Goal: Task Accomplishment & Management: Manage account settings

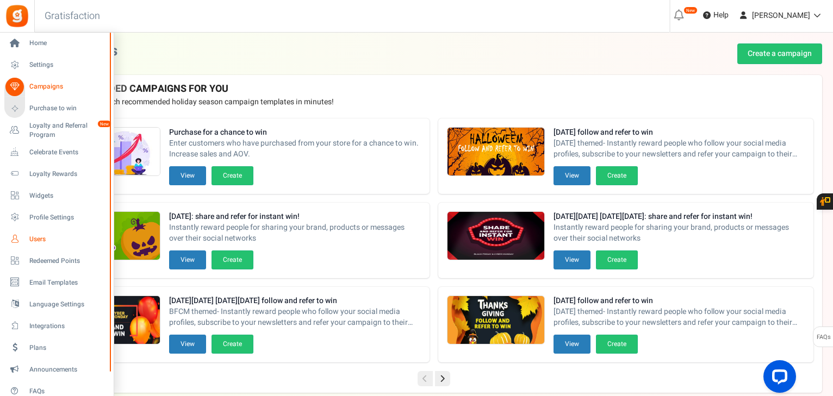
click at [35, 237] on span "Users" at bounding box center [67, 239] width 76 height 9
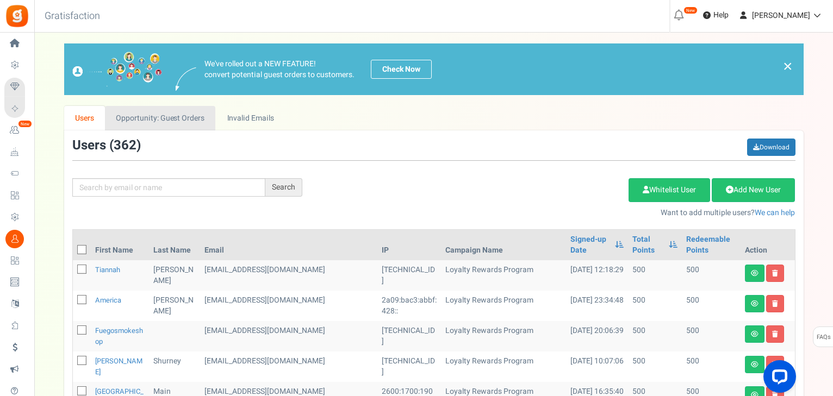
click at [166, 125] on link "Opportunity: Guest Orders" at bounding box center [160, 118] width 110 height 24
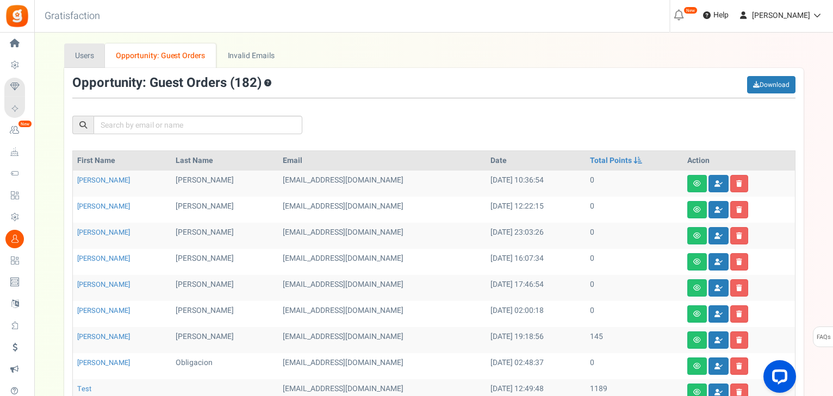
click at [91, 63] on link "Users" at bounding box center [84, 55] width 41 height 24
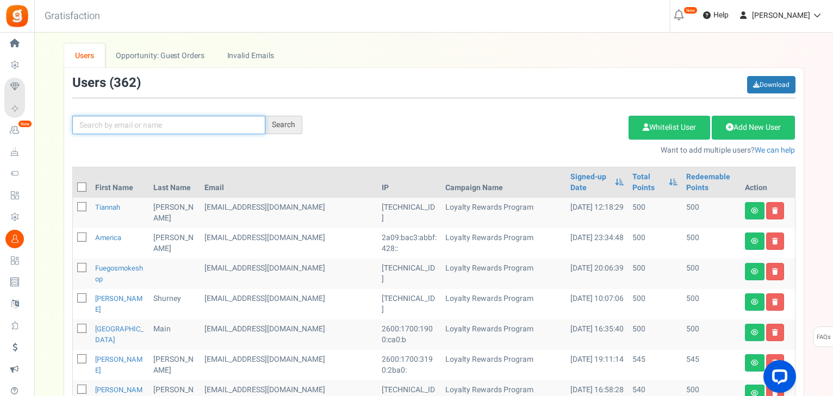
click at [178, 122] on input "text" at bounding box center [168, 125] width 193 height 18
type input "[PERSON_NAME]"
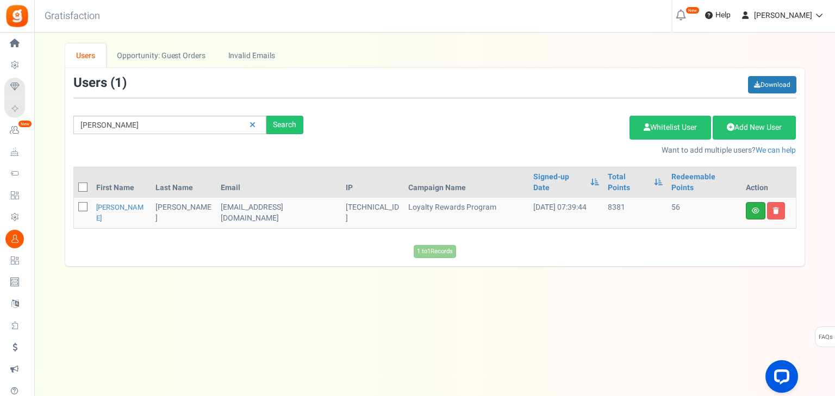
click at [753, 202] on link at bounding box center [756, 210] width 20 height 17
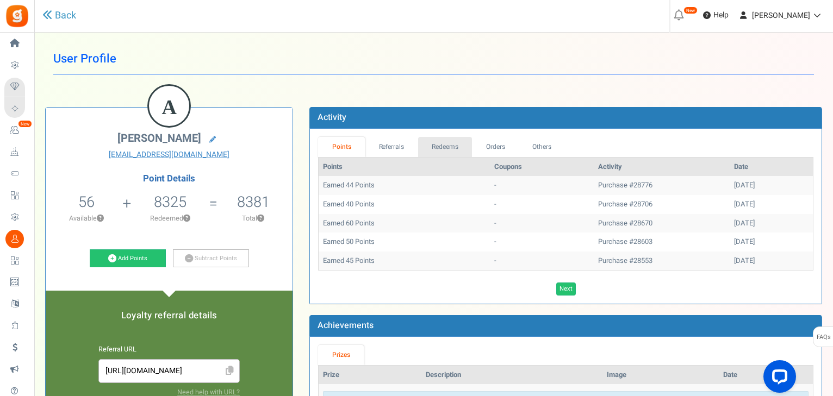
click at [443, 153] on link "Redeems" at bounding box center [445, 147] width 54 height 20
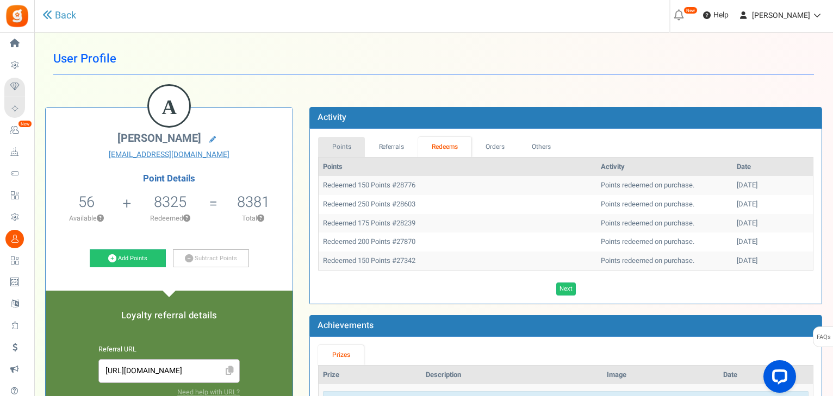
click at [344, 148] on link "Points" at bounding box center [341, 147] width 47 height 20
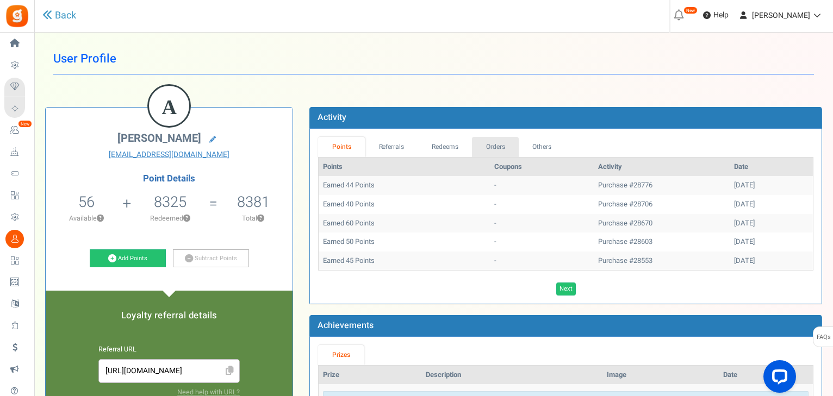
click at [491, 143] on link "Orders" at bounding box center [495, 147] width 47 height 20
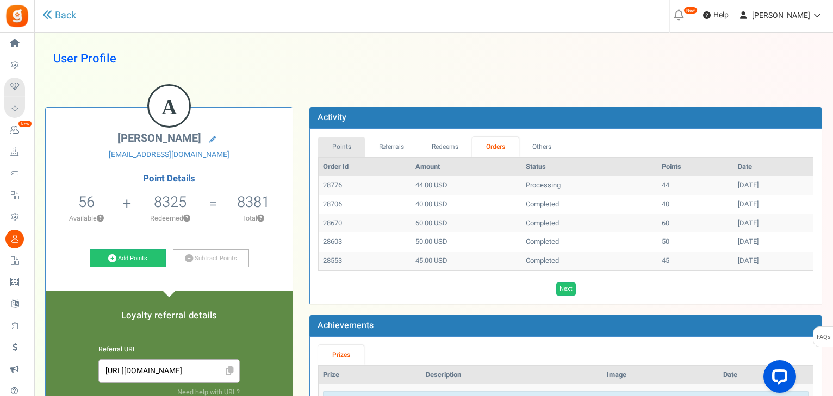
click at [341, 144] on link "Points" at bounding box center [341, 147] width 47 height 20
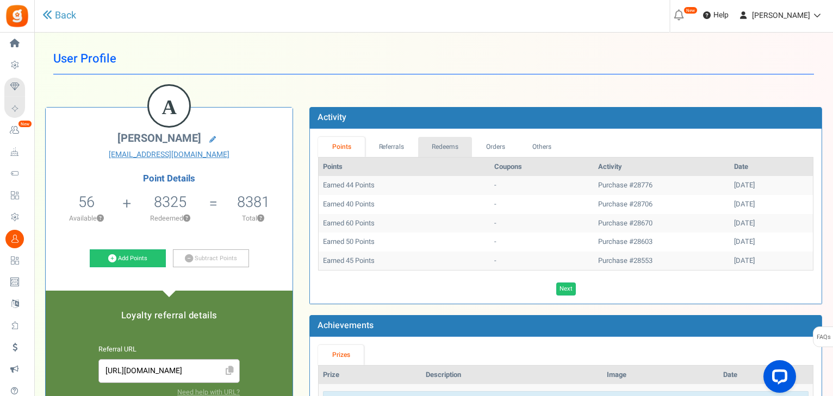
click at [467, 152] on link "Redeems" at bounding box center [445, 147] width 54 height 20
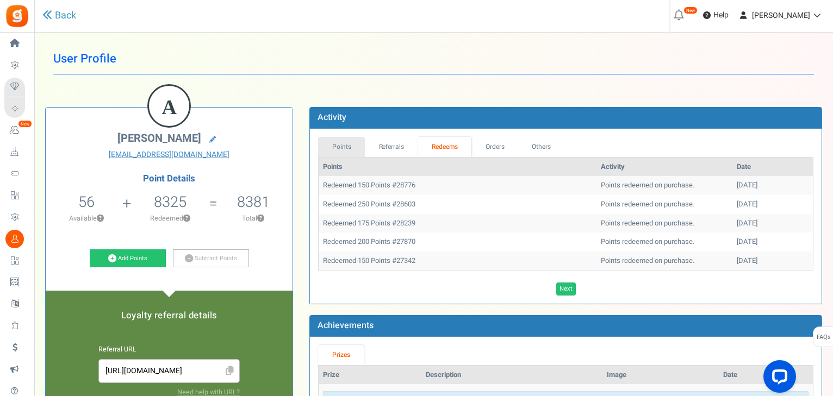
click at [346, 147] on link "Points" at bounding box center [341, 147] width 47 height 20
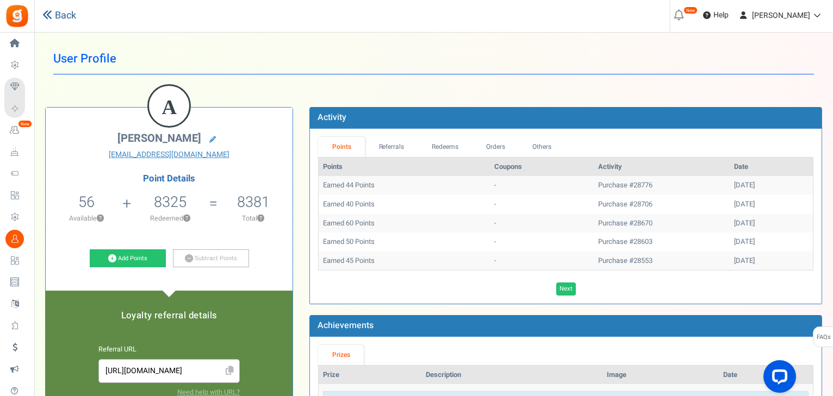
click at [52, 20] on link "Back" at bounding box center [59, 16] width 34 height 14
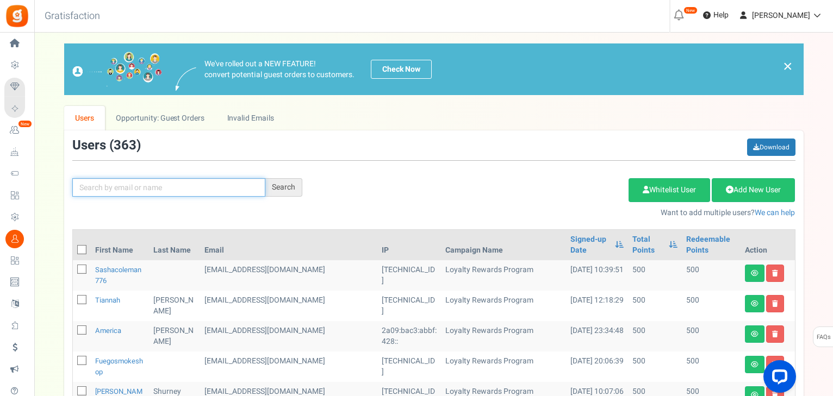
click at [182, 187] on input "text" at bounding box center [168, 187] width 193 height 18
type input "[PERSON_NAME]"
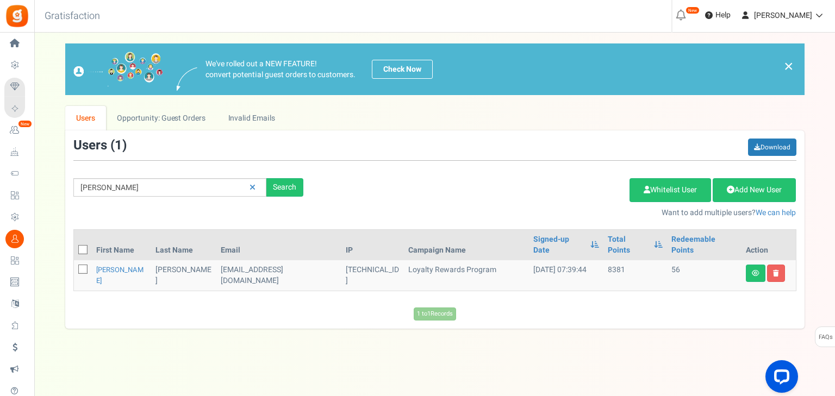
click at [0, 0] on span "Users" at bounding box center [0, 0] width 0 height 0
